Goal: Task Accomplishment & Management: Use online tool/utility

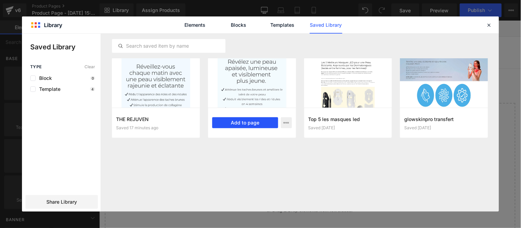
click at [249, 126] on button "Add to page" at bounding box center [245, 122] width 66 height 11
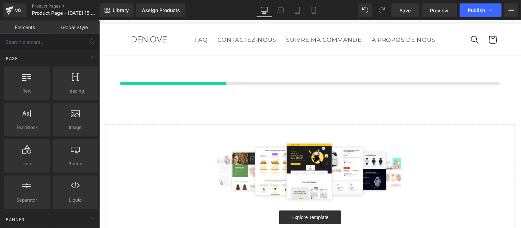
scroll to position [14, 0]
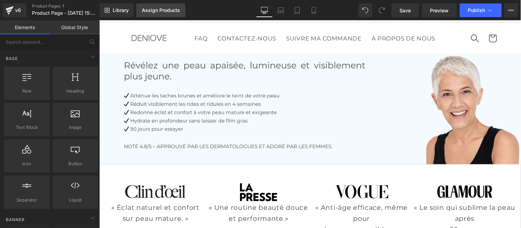
click at [157, 9] on div "Assign Products" at bounding box center [161, 10] width 38 height 5
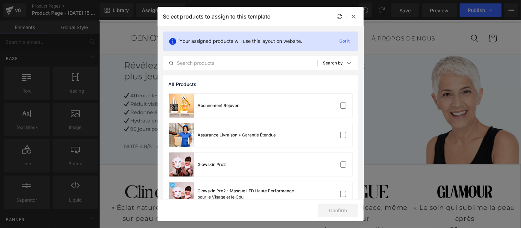
click at [0, 0] on label at bounding box center [0, 0] width 0 height 0
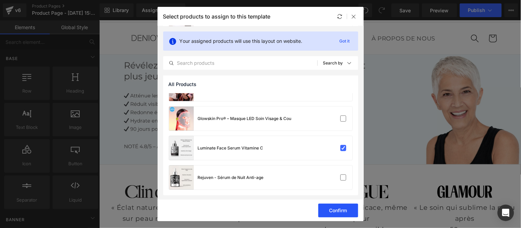
click at [340, 211] on button "Confirm" at bounding box center [338, 211] width 40 height 14
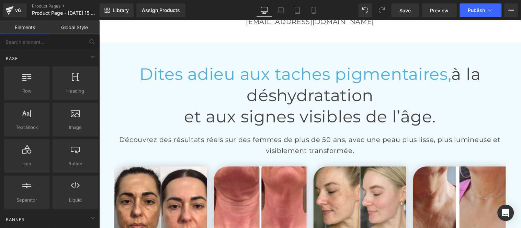
scroll to position [1502, 0]
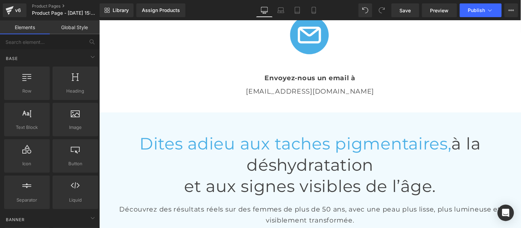
click at [313, 90] on div "[EMAIL_ADDRESS][DOMAIN_NAME] Text Block" at bounding box center [310, 91] width 402 height 11
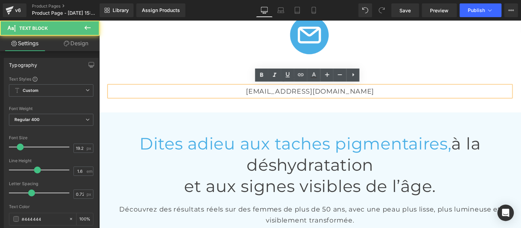
click at [334, 89] on p "[EMAIL_ADDRESS][DOMAIN_NAME]" at bounding box center [310, 91] width 402 height 11
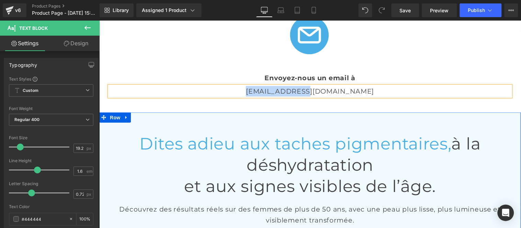
paste div
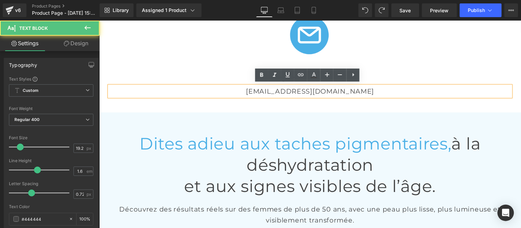
click at [325, 90] on p "[EMAIL_ADDRESS][DOMAIN_NAME]" at bounding box center [310, 91] width 402 height 11
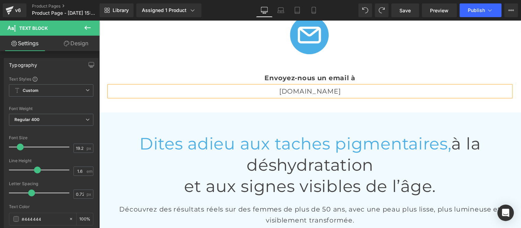
click at [274, 89] on p "[DOMAIN_NAME]" at bounding box center [310, 91] width 402 height 11
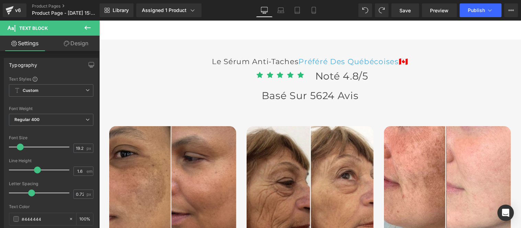
scroll to position [1998, 0]
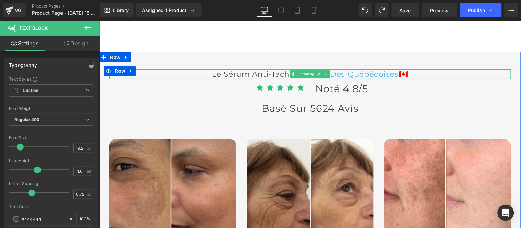
click at [404, 78] on span "🇨🇦" at bounding box center [403, 73] width 10 height 9
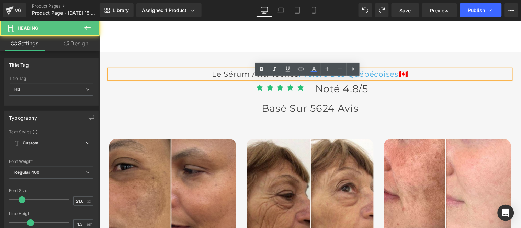
click at [403, 78] on span "🇨🇦" at bounding box center [403, 73] width 10 height 9
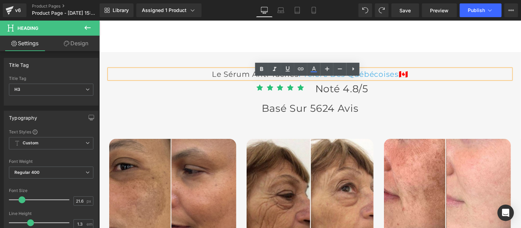
click at [343, 78] on span "Préféré Des québécoises" at bounding box center [348, 73] width 100 height 9
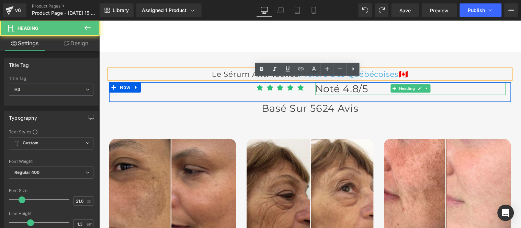
paste div
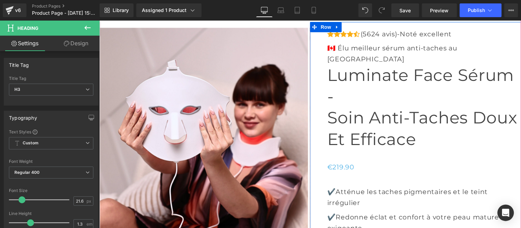
scroll to position [2571, 0]
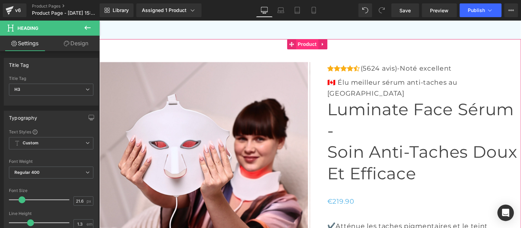
click at [305, 49] on span "Product" at bounding box center [307, 44] width 22 height 10
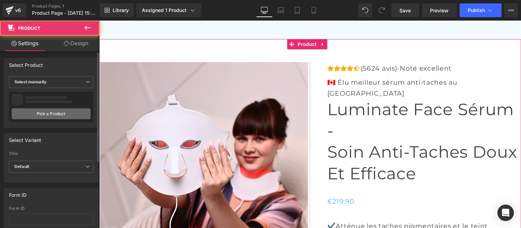
click at [47, 117] on link "Pick a Product" at bounding box center [51, 114] width 79 height 11
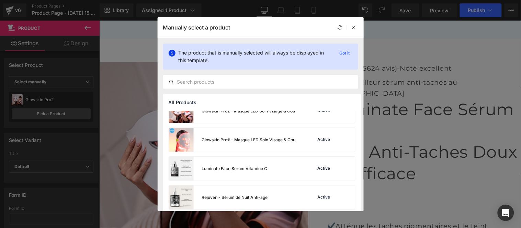
scroll to position [132, 0]
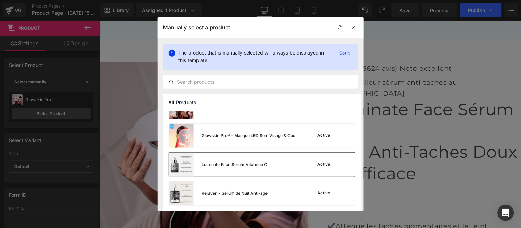
click at [264, 165] on div "Luminate Face Serum Vitamine C" at bounding box center [235, 165] width 66 height 6
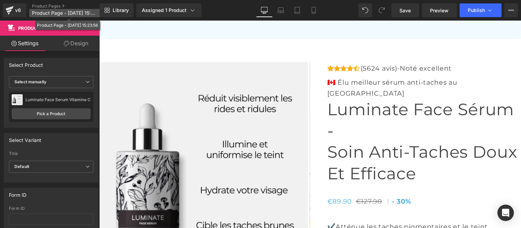
click at [50, 11] on span "Product Page - [DATE] 15:23:56" at bounding box center [65, 12] width 66 height 5
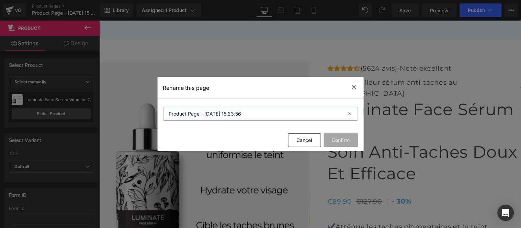
click at [242, 115] on input "Product Page - [DATE] 15:23:56" at bounding box center [260, 114] width 195 height 14
type input "Luminate"
click at [0, 0] on button "Confirm" at bounding box center [0, 0] width 0 height 0
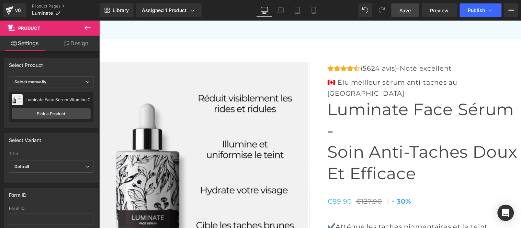
drag, startPoint x: 405, startPoint y: 10, endPoint x: 110, endPoint y: 82, distance: 302.9
click at [405, 10] on span "Save" at bounding box center [405, 10] width 11 height 7
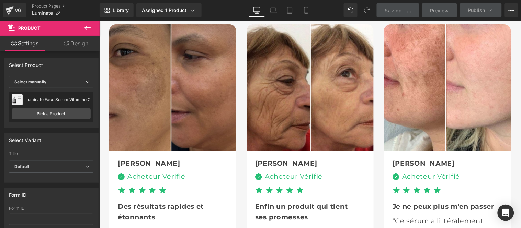
scroll to position [2111, 0]
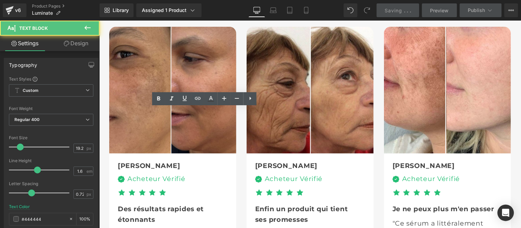
scroll to position [1235, 0]
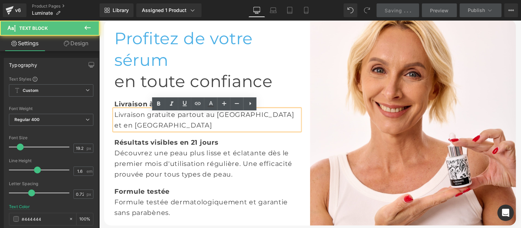
click at [257, 118] on div "Livraison gratuite partout au [GEOGRAPHIC_DATA] et en [GEOGRAPHIC_DATA]" at bounding box center [206, 119] width 185 height 21
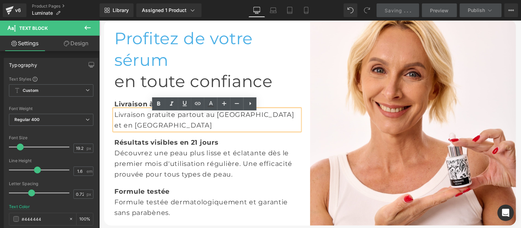
click at [251, 119] on div "Livraison gratuite partout au [GEOGRAPHIC_DATA] et en [GEOGRAPHIC_DATA]" at bounding box center [206, 119] width 185 height 21
click at [203, 120] on div "Livraison gratuite partout au [GEOGRAPHIC_DATA] et en [GEOGRAPHIC_DATA]" at bounding box center [206, 119] width 185 height 21
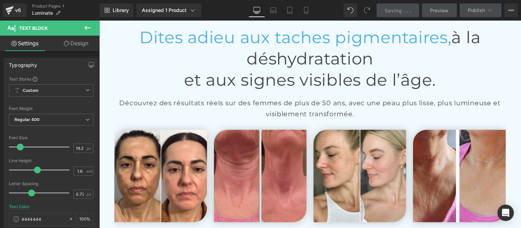
scroll to position [1541, 0]
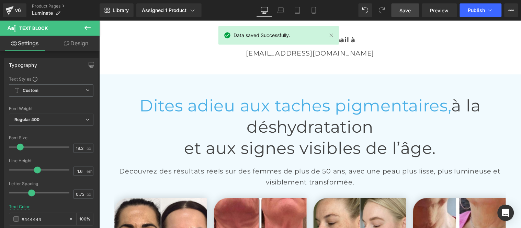
click at [407, 7] on span "Save" at bounding box center [405, 10] width 11 height 7
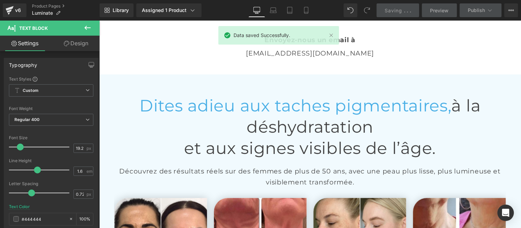
click at [86, 27] on icon at bounding box center [87, 28] width 8 height 8
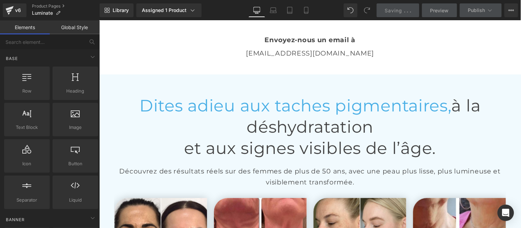
click at [71, 28] on link "Global Style" at bounding box center [75, 28] width 50 height 14
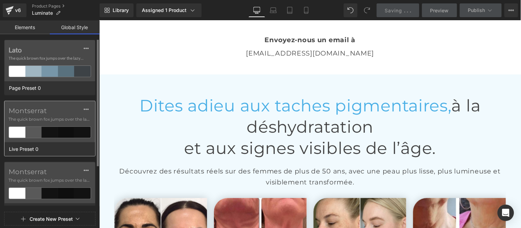
click at [56, 117] on span "The quick brown fox jumps over the lazy..." at bounding box center [50, 119] width 82 height 6
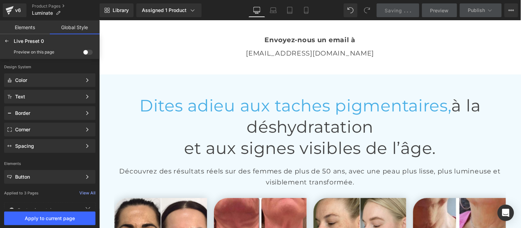
click at [88, 52] on span at bounding box center [88, 52] width 10 height 5
click at [83, 54] on input "checkbox" at bounding box center [83, 54] width 0 height 0
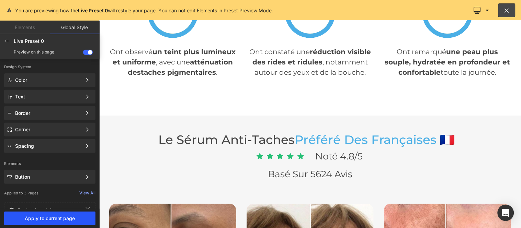
scroll to position [1683, 0]
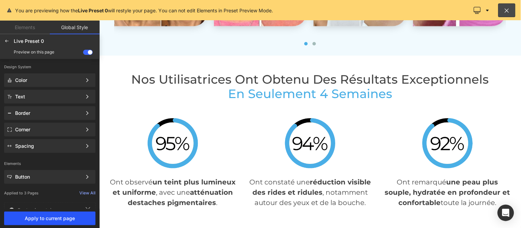
click at [57, 220] on span "Apply to current page" at bounding box center [49, 218] width 83 height 5
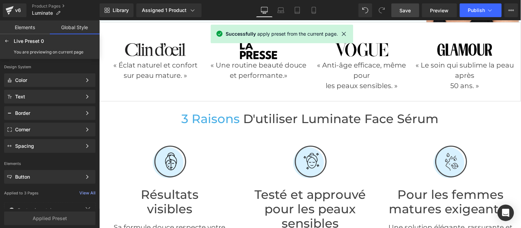
scroll to position [0, 0]
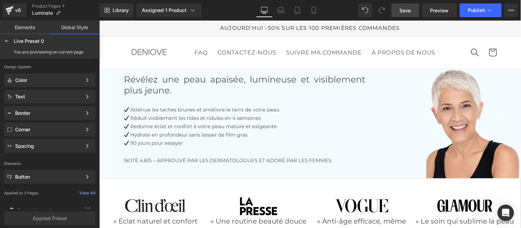
drag, startPoint x: 404, startPoint y: 10, endPoint x: 404, endPoint y: 16, distance: 5.9
click at [404, 10] on span "Save" at bounding box center [405, 10] width 11 height 7
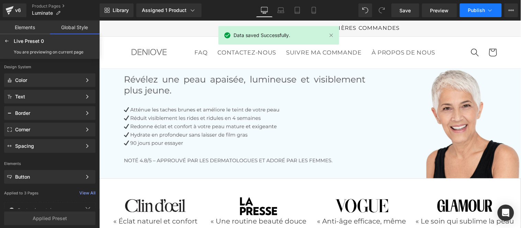
click at [474, 11] on span "Publish" at bounding box center [476, 10] width 17 height 5
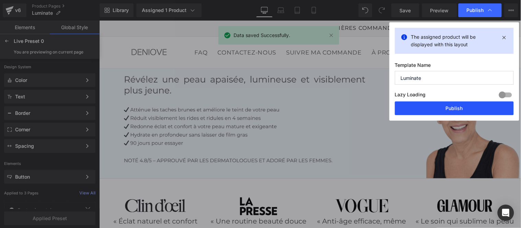
click at [0, 0] on button "Publish" at bounding box center [0, 0] width 0 height 0
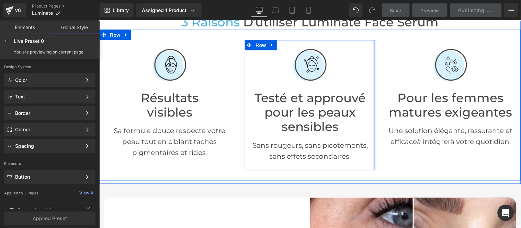
scroll to position [267, 0]
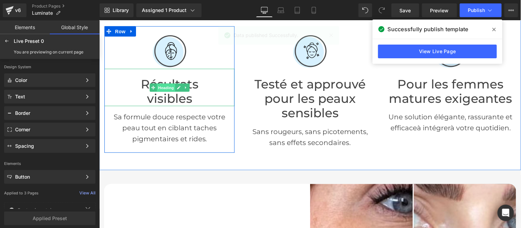
click at [156, 85] on span "Heading" at bounding box center [165, 87] width 19 height 8
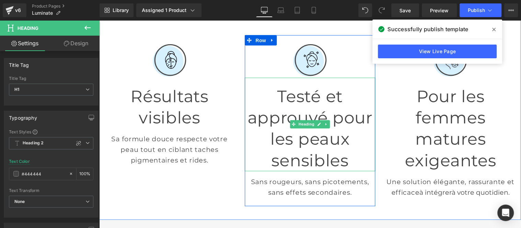
click at [303, 101] on h1 "Testé et approuvé pour les peaux sensibles" at bounding box center [310, 129] width 130 height 86
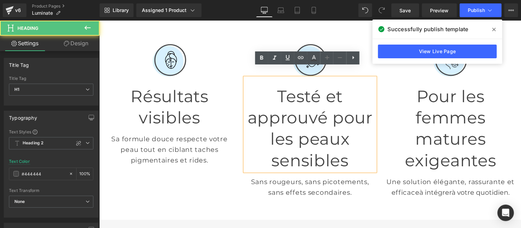
click at [262, 99] on h1 "Testé et approuvé pour les peaux sensibles" at bounding box center [310, 129] width 130 height 86
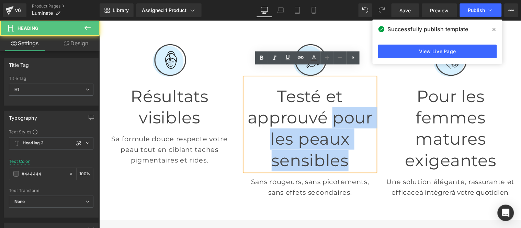
click at [338, 113] on h1 "Testé et approuvé pour les peaux sensibles" at bounding box center [310, 129] width 130 height 86
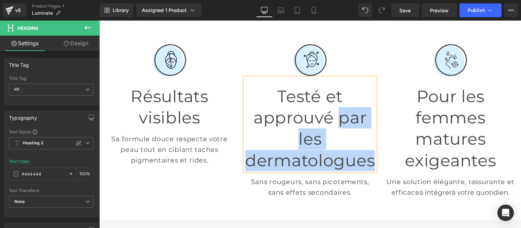
click at [285, 97] on h1 "Testé et approuvé par les dermatologues" at bounding box center [310, 129] width 130 height 86
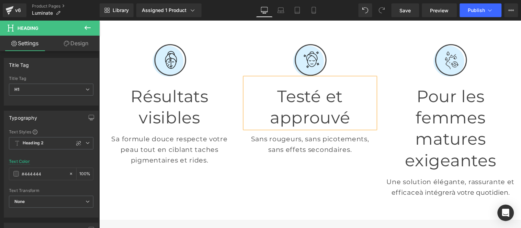
click at [303, 86] on h1 "Testé et approuvé" at bounding box center [310, 107] width 130 height 43
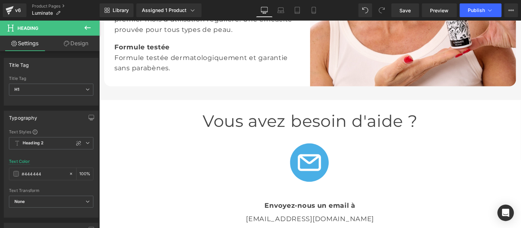
scroll to position [1412, 0]
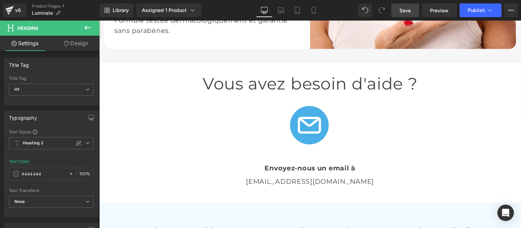
click at [404, 13] on span "Save" at bounding box center [405, 10] width 11 height 7
click at [482, 9] on span "Publish" at bounding box center [476, 10] width 17 height 5
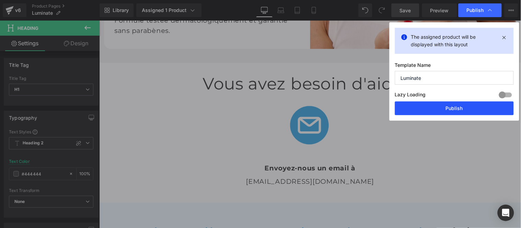
drag, startPoint x: 444, startPoint y: 107, endPoint x: 142, endPoint y: 71, distance: 304.4
click at [0, 0] on button "Publish" at bounding box center [0, 0] width 0 height 0
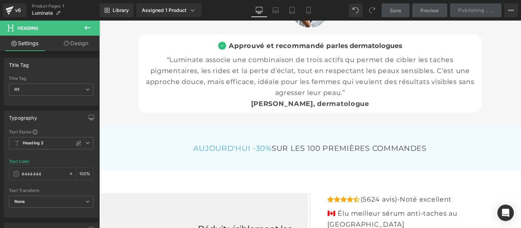
scroll to position [2443, 0]
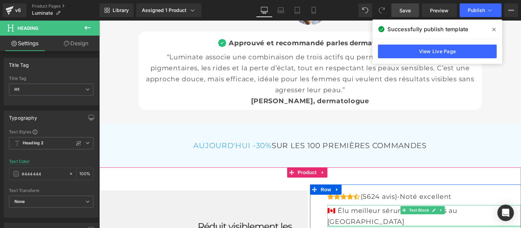
click at [351, 205] on p "🇨🇦 Élu meilleur sérum anti-taches au [GEOGRAPHIC_DATA]" at bounding box center [424, 216] width 194 height 22
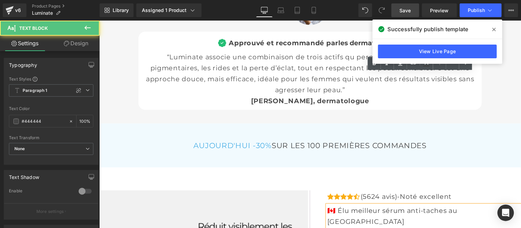
click at [354, 205] on p "🇨🇦 Élu meilleur sérum anti-taches au [GEOGRAPHIC_DATA]" at bounding box center [424, 216] width 194 height 22
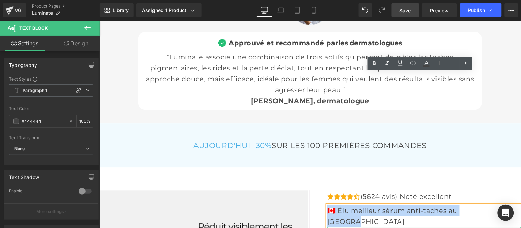
paste div
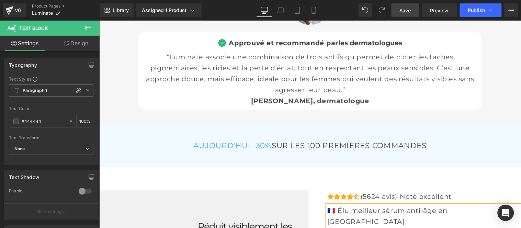
click at [404, 11] on span "Save" at bounding box center [405, 10] width 11 height 7
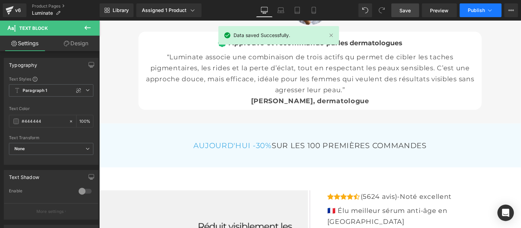
click at [477, 10] on span "Publish" at bounding box center [476, 10] width 17 height 5
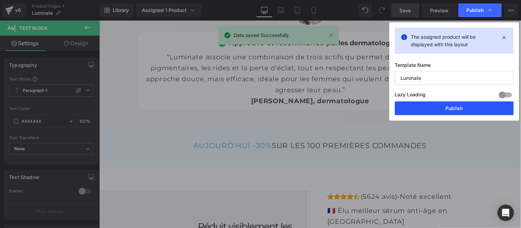
click at [459, 110] on button "Publish" at bounding box center [454, 109] width 119 height 14
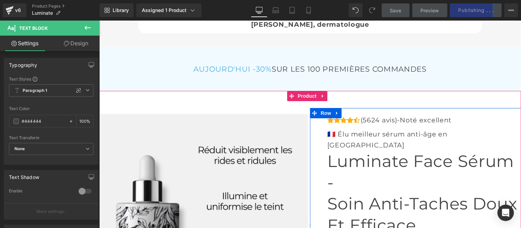
scroll to position [2519, 0]
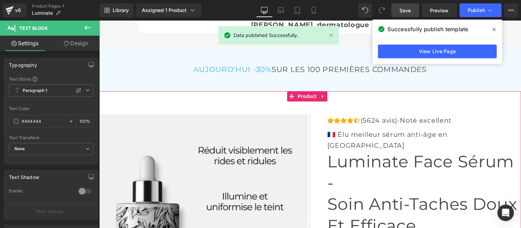
click at [241, 114] on img at bounding box center [204, 218] width 208 height 208
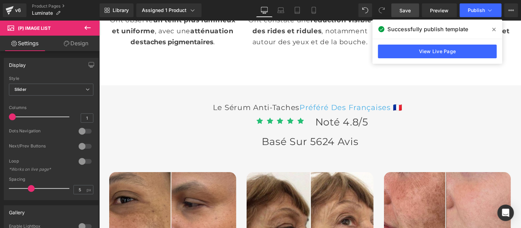
scroll to position [1883, 0]
